Goal: Find specific page/section: Find specific page/section

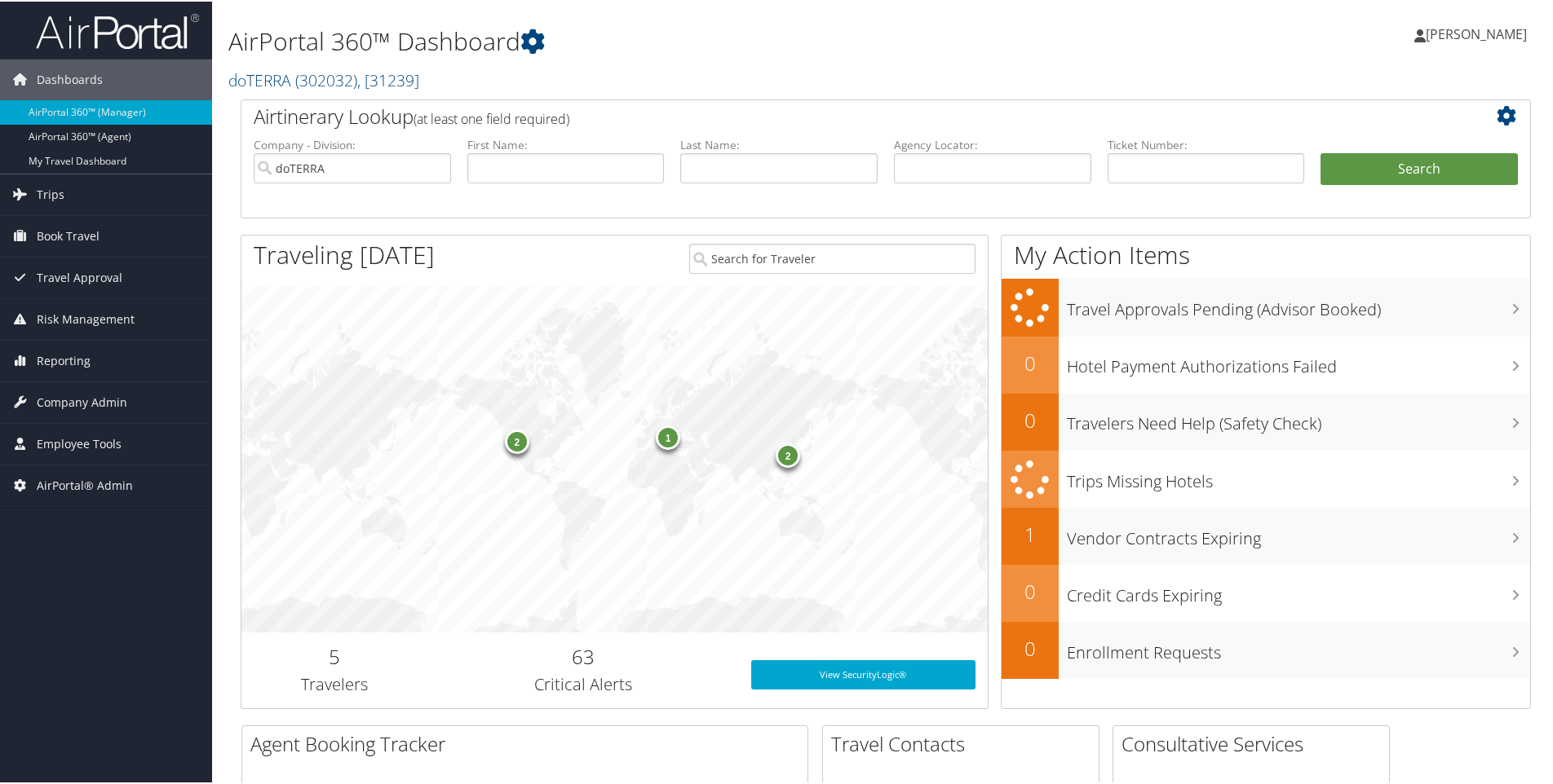
click at [448, 77] on h2 "doTERRA ( 302032 ) , [ 31239 ]" at bounding box center [666, 77] width 876 height 27
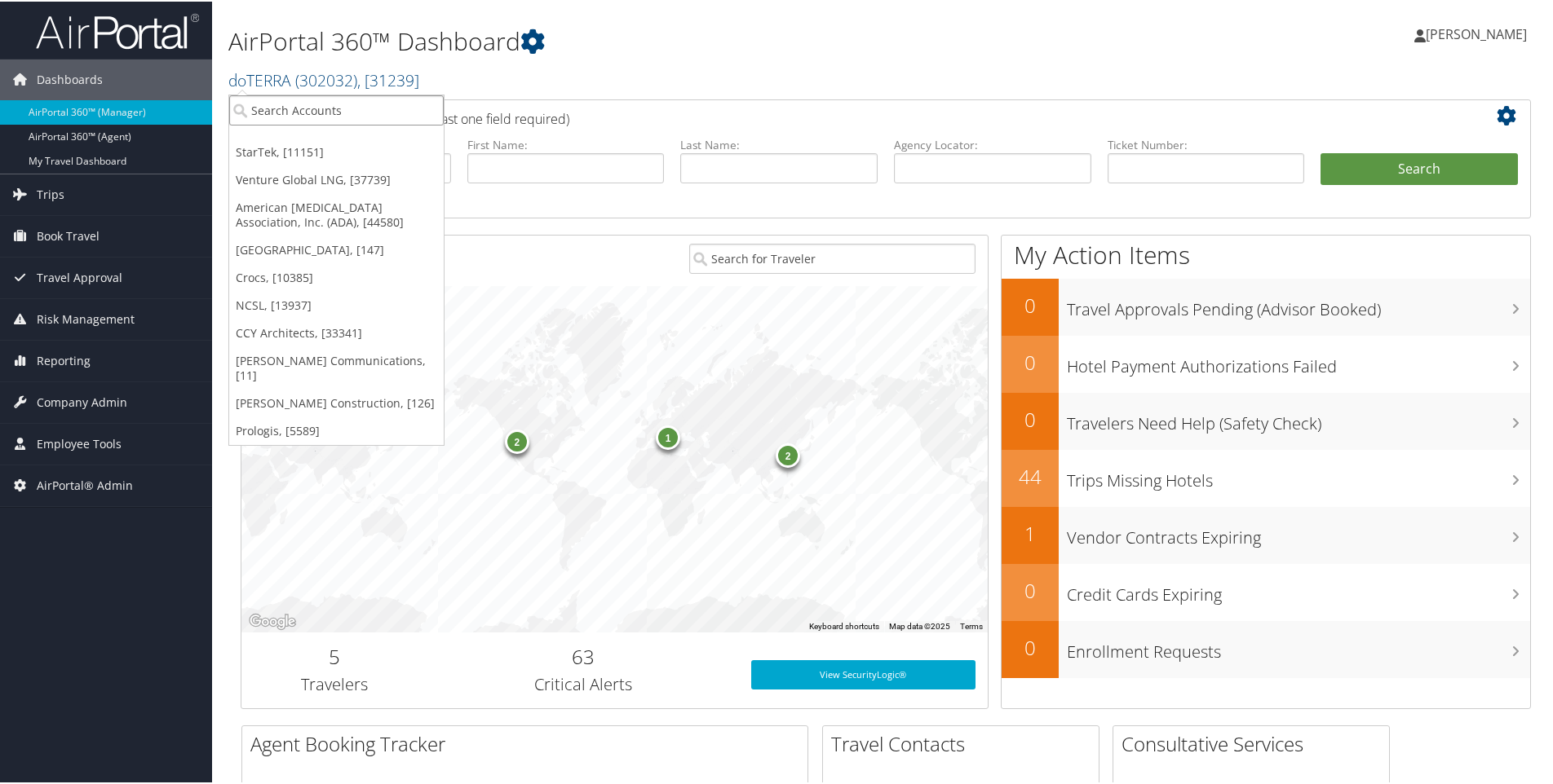
click at [365, 104] on input "search" at bounding box center [336, 109] width 214 height 30
type input "meridian"
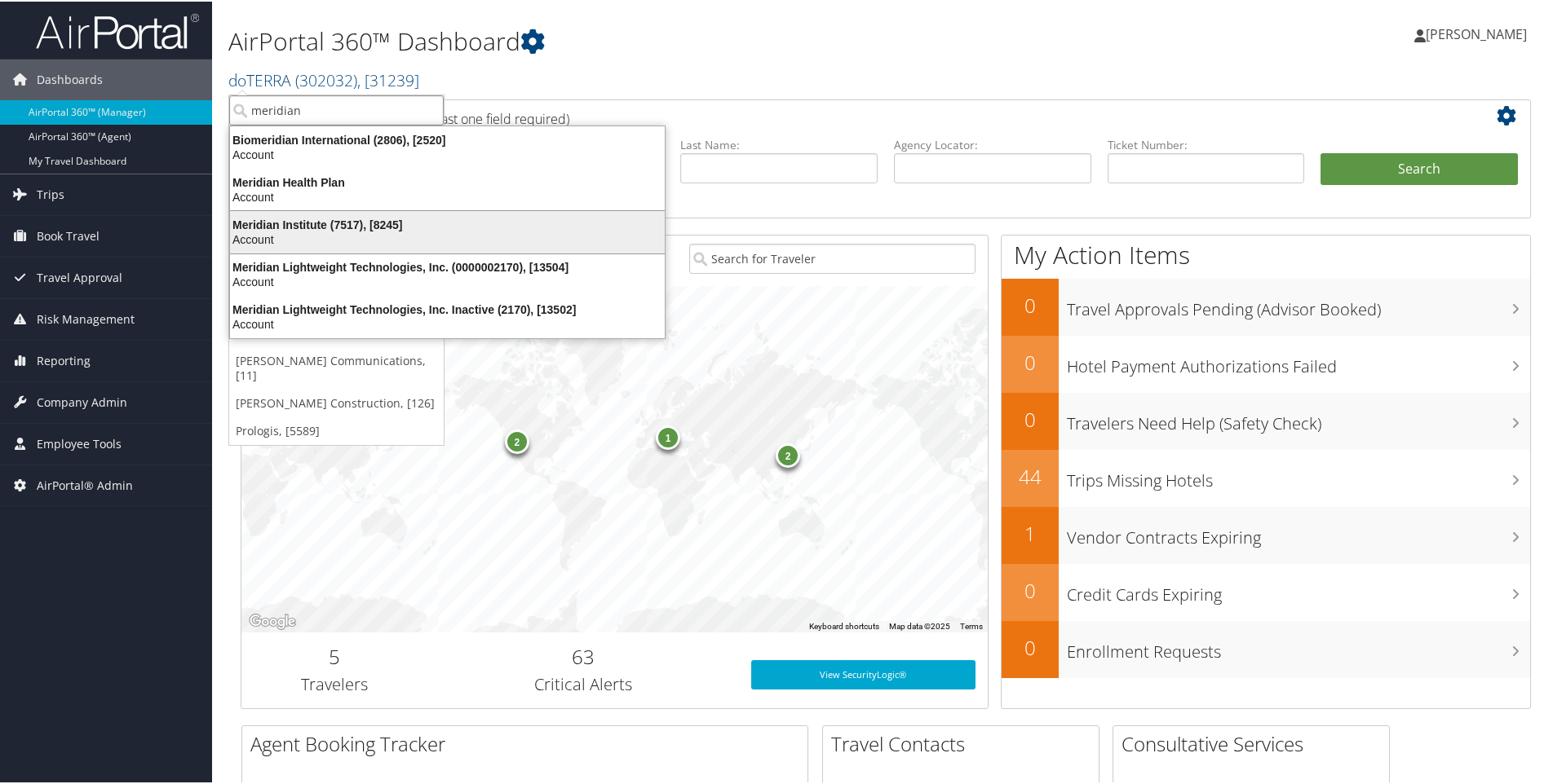
click at [288, 228] on div "Meridian Institute (7517), [8245]" at bounding box center [447, 223] width 454 height 15
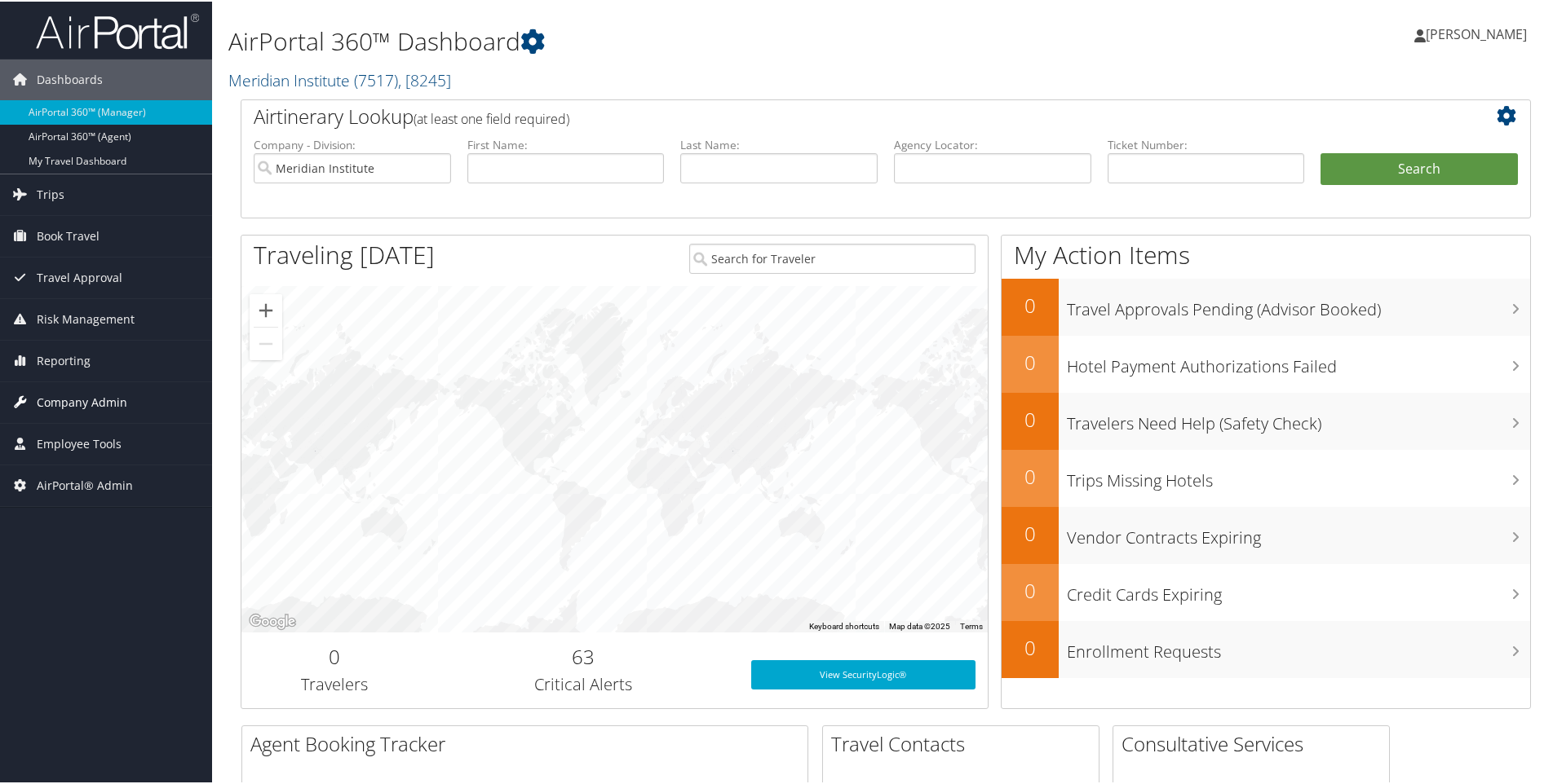
click at [69, 395] on span "Company Admin" at bounding box center [81, 401] width 90 height 41
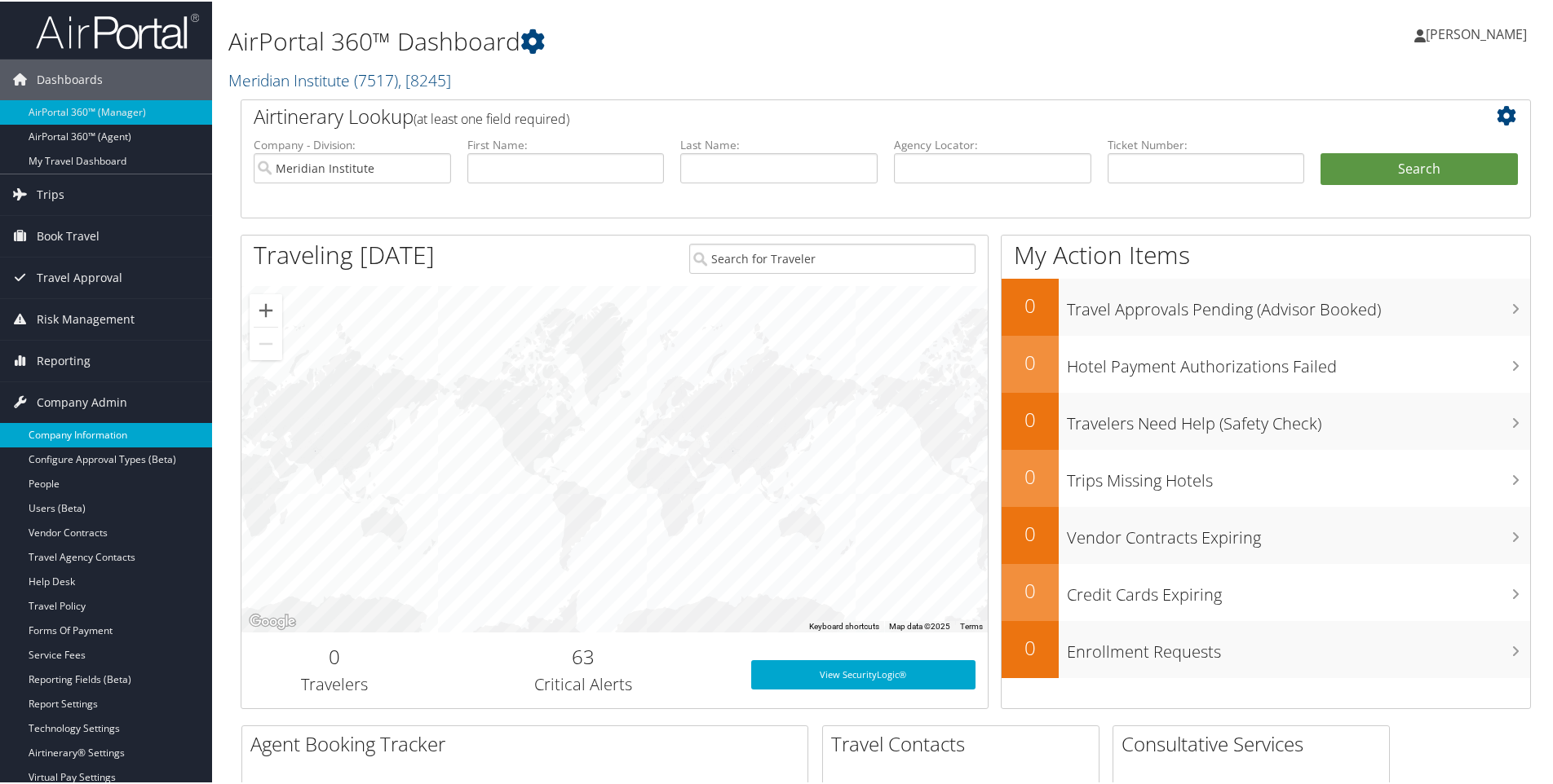
click at [69, 433] on link "Company Information" at bounding box center [106, 434] width 212 height 24
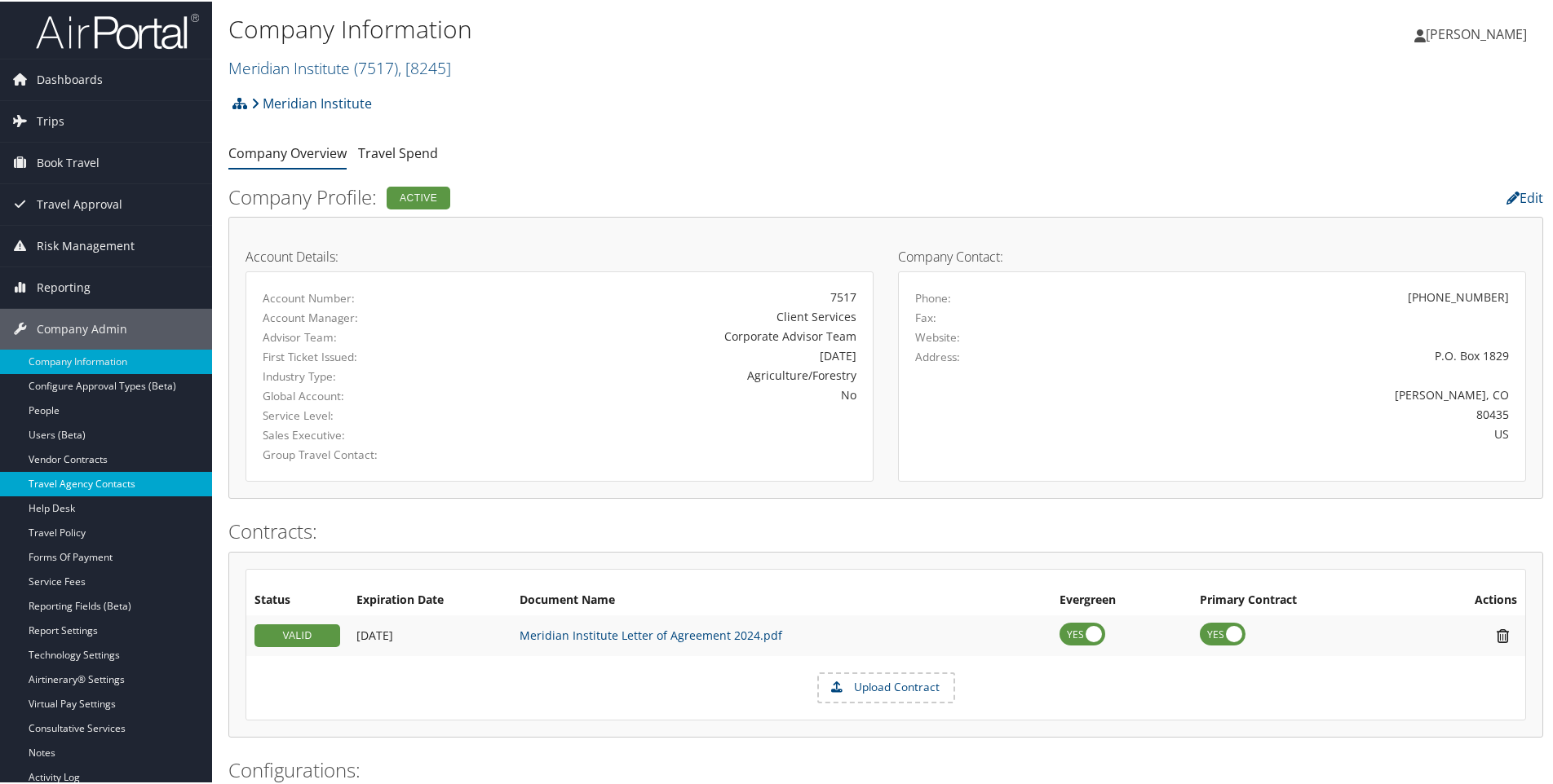
click at [99, 478] on link "Travel Agency Contacts" at bounding box center [106, 483] width 212 height 24
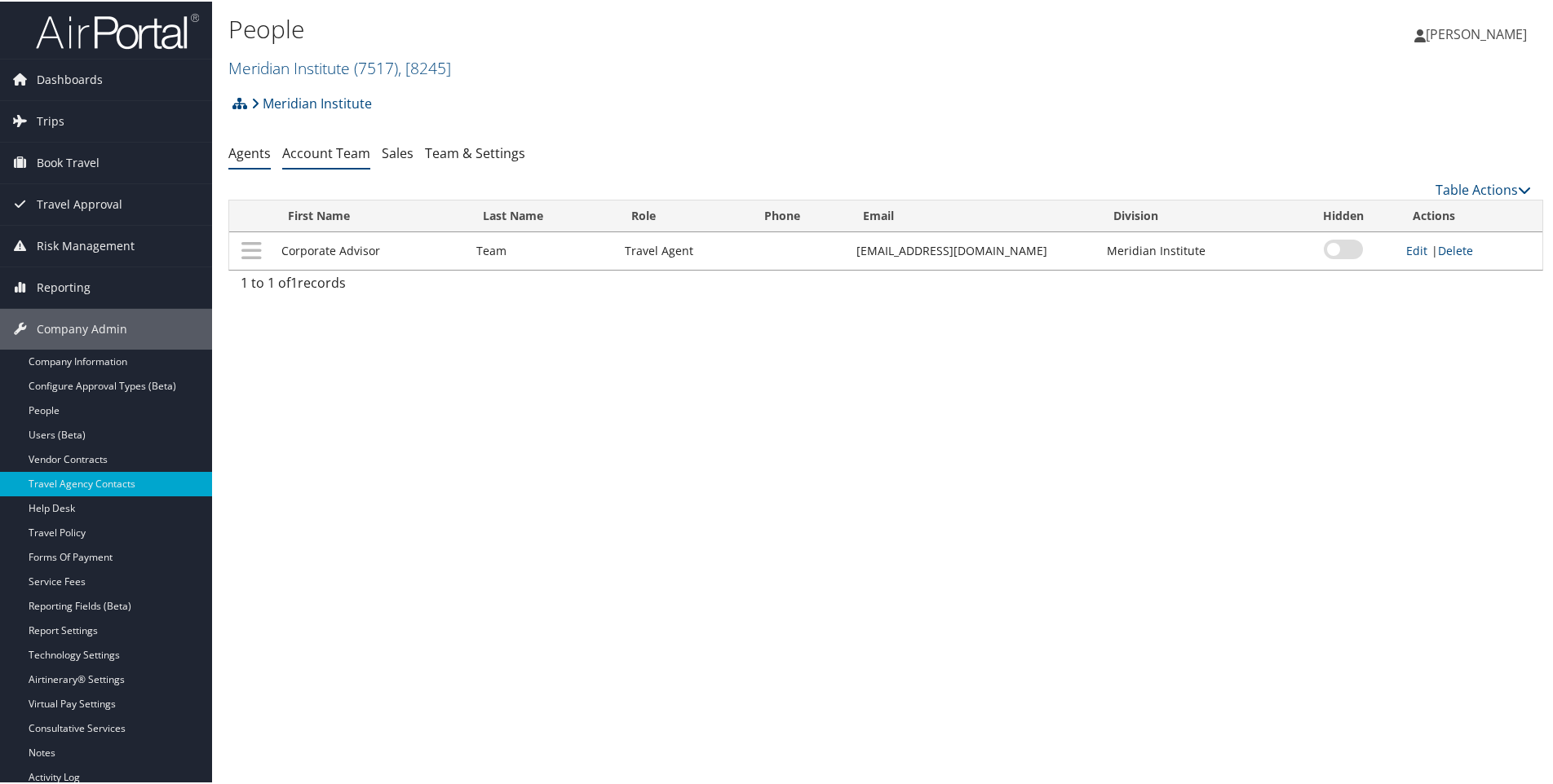
click at [313, 144] on link "Account Team" at bounding box center [326, 152] width 88 height 18
